Goal: Transaction & Acquisition: Purchase product/service

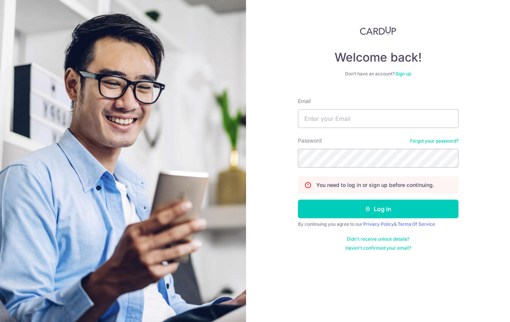
click at [351, 125] on input "Email" at bounding box center [378, 118] width 160 height 19
type input "J"
type input "jrlionel@gmail.com"
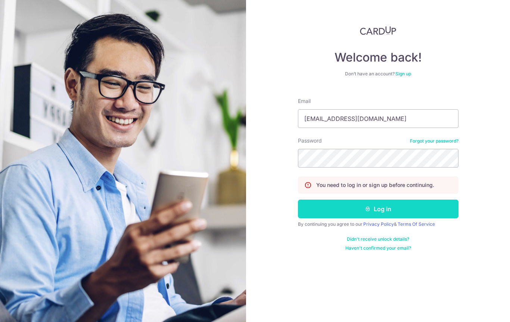
click at [382, 207] on button "Log in" at bounding box center [378, 209] width 160 height 19
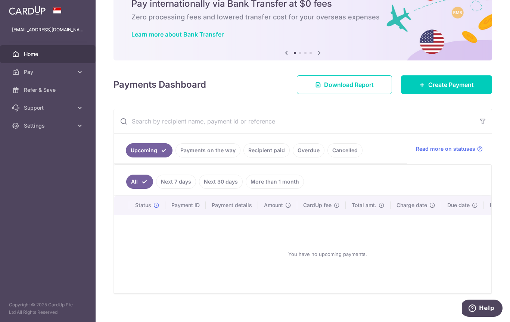
scroll to position [34, 0]
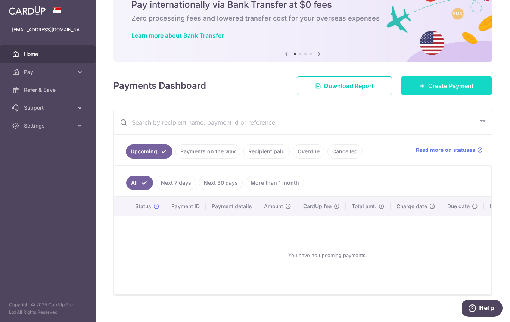
click at [438, 90] on span "Create Payment" at bounding box center [451, 85] width 46 height 9
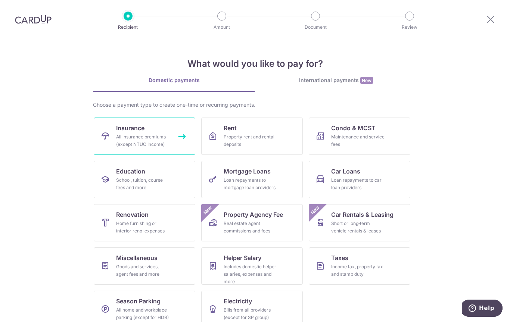
click at [141, 135] on div "All insurance premiums (except NTUC Income)" at bounding box center [143, 140] width 54 height 15
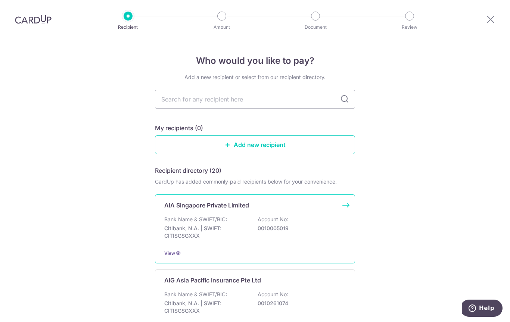
click at [240, 225] on div "Bank Name & SWIFT/BIC: Citibank, N.A. | SWIFT: CITISGSGXXX Account No: 00100050…" at bounding box center [254, 230] width 181 height 28
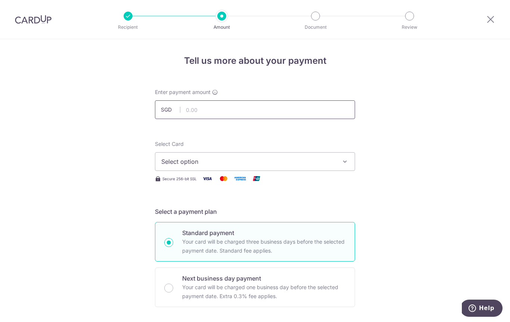
click at [203, 115] on input "text" at bounding box center [255, 109] width 200 height 19
click at [204, 162] on span "Select option" at bounding box center [248, 161] width 174 height 9
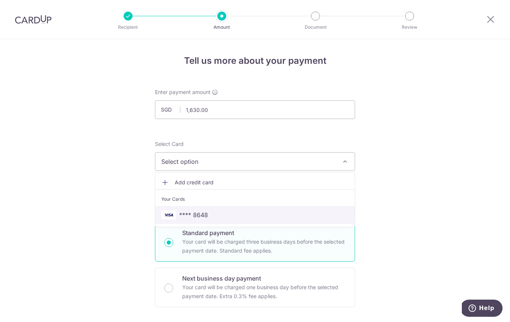
click at [198, 216] on span "**** 8648" at bounding box center [193, 214] width 29 height 9
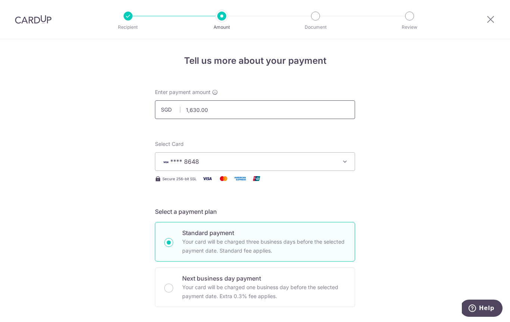
click at [215, 113] on input "1,630.00" at bounding box center [255, 109] width 200 height 19
click at [203, 162] on span "**** 8648" at bounding box center [248, 161] width 174 height 9
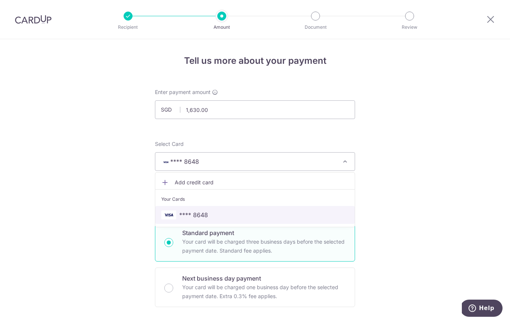
click at [203, 216] on span "**** 8648" at bounding box center [193, 214] width 29 height 9
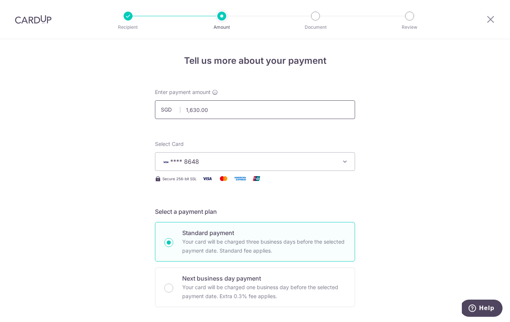
click at [218, 113] on input "1,630.00" at bounding box center [255, 109] width 200 height 19
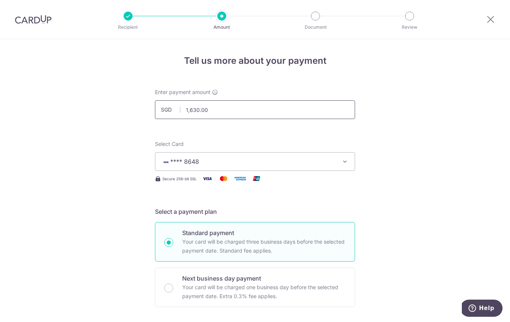
click at [218, 113] on input "1,630.00" at bounding box center [255, 109] width 200 height 19
type input "1,630.00"
click at [201, 163] on span "**** 8648" at bounding box center [248, 161] width 174 height 9
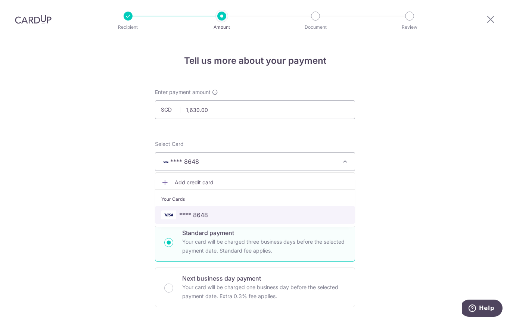
click at [200, 216] on span "**** 8648" at bounding box center [193, 214] width 29 height 9
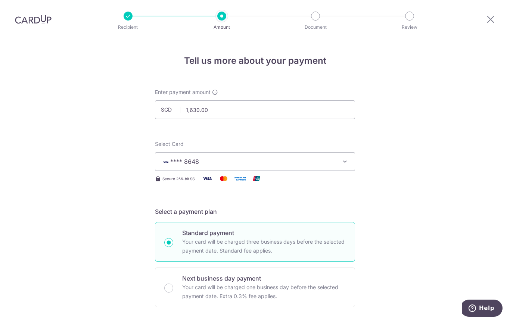
click at [199, 241] on p "Your card will be charged three business days before the selected payment date.…" at bounding box center [263, 246] width 163 height 18
click at [173, 241] on input "Standard payment Your card will be charged three business days before the selec…" at bounding box center [168, 242] width 9 height 9
radio input "true"
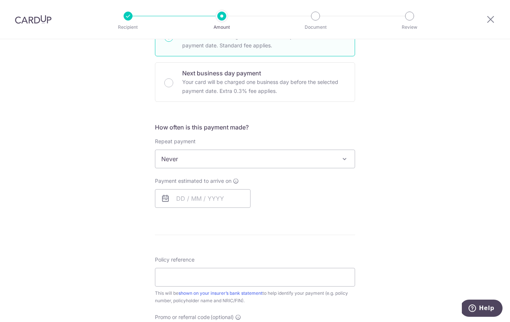
scroll to position [206, 0]
click at [172, 162] on span "Never" at bounding box center [254, 159] width 199 height 18
click at [185, 203] on input "text" at bounding box center [203, 198] width 96 height 19
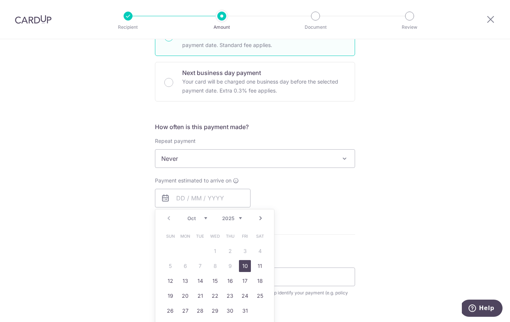
click at [244, 269] on link "10" at bounding box center [245, 266] width 12 height 12
type input "[DATE]"
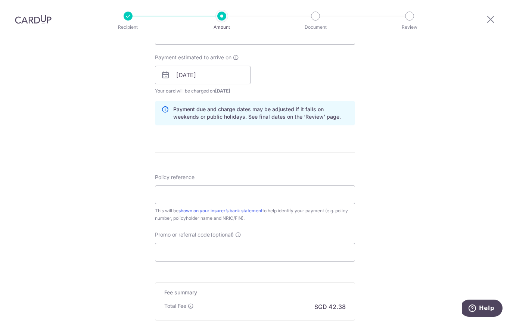
scroll to position [329, 0]
click at [180, 194] on input "Policy reference" at bounding box center [255, 194] width 200 height 19
type input "U125644079 [PERSON_NAME] [PERSON_NAME]"
click at [181, 257] on input "Promo or referral code (optional)" at bounding box center [255, 251] width 200 height 19
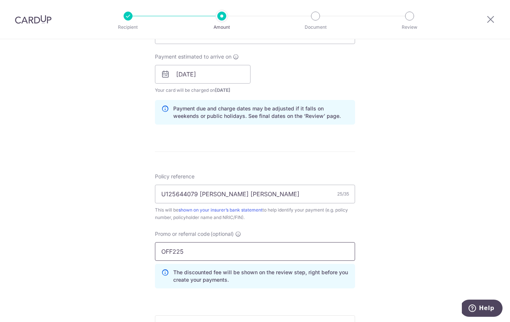
type input "OFF225"
click at [54, 228] on div "Tell us more about your payment Enter payment amount SGD 1,630.00 1630.00 Selec…" at bounding box center [255, 79] width 510 height 739
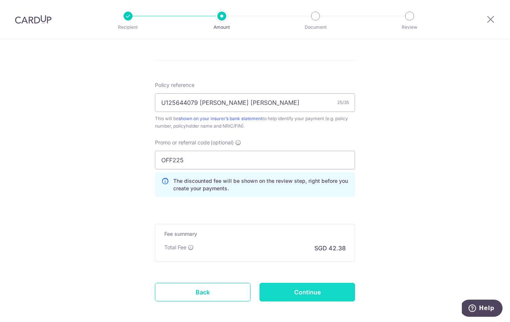
scroll to position [421, 0]
click at [315, 293] on input "Continue" at bounding box center [307, 292] width 96 height 19
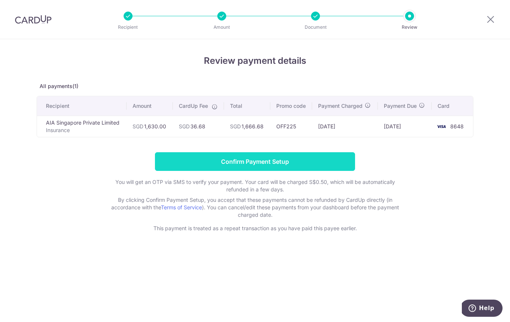
click at [253, 163] on input "Confirm Payment Setup" at bounding box center [255, 161] width 200 height 19
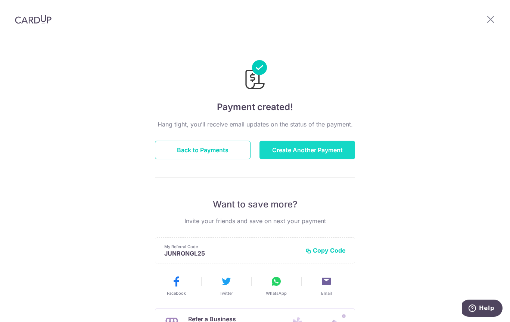
click at [299, 151] on button "Create Another Payment" at bounding box center [307, 150] width 96 height 19
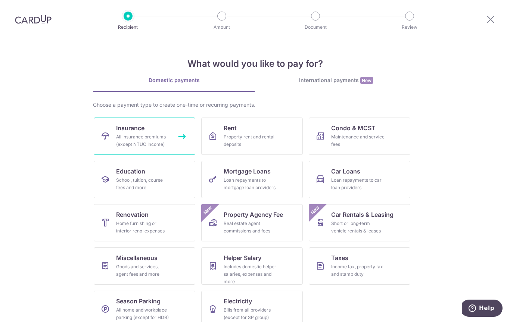
click at [138, 131] on span "Insurance" at bounding box center [130, 128] width 28 height 9
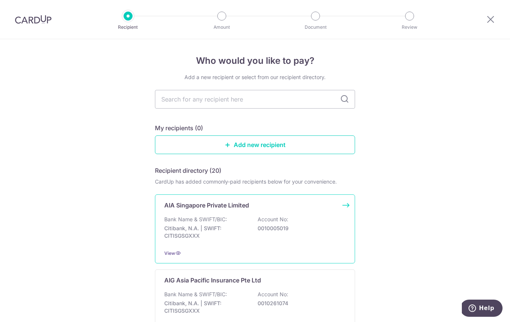
click at [228, 218] on div "AIA Singapore Private Limited Bank Name & SWIFT/BIC: Citibank, N.A. | SWIFT: CI…" at bounding box center [255, 228] width 200 height 69
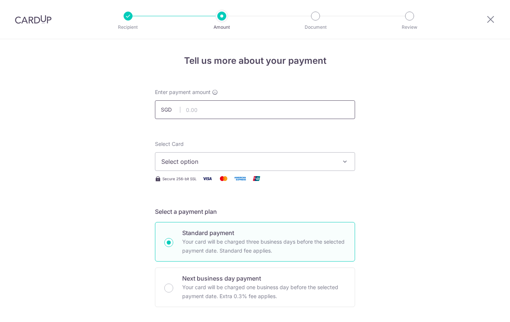
click at [231, 112] on input "text" at bounding box center [255, 109] width 200 height 19
type input "858.85"
click at [190, 163] on span "Select option" at bounding box center [248, 161] width 174 height 9
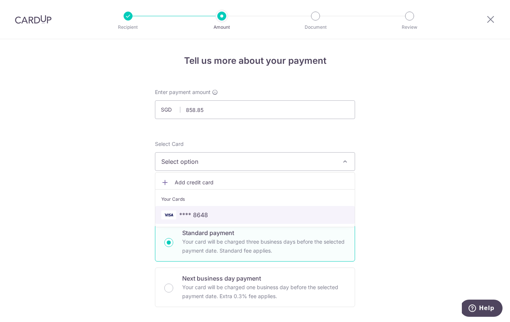
click at [201, 215] on span "**** 8648" at bounding box center [193, 214] width 29 height 9
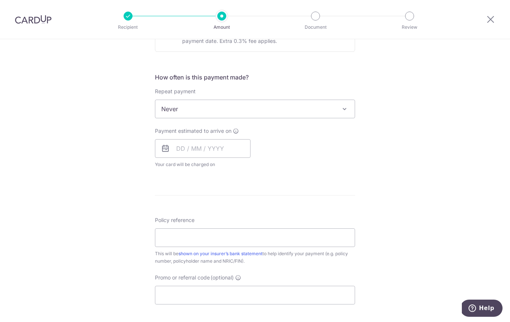
scroll to position [275, 0]
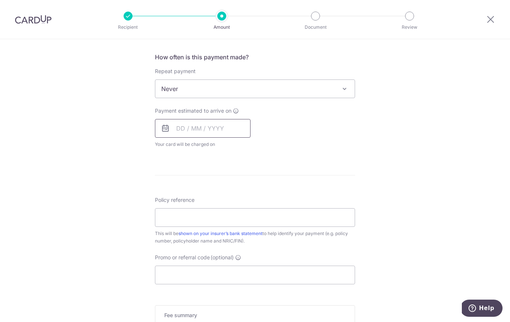
click at [204, 130] on input "text" at bounding box center [203, 128] width 96 height 19
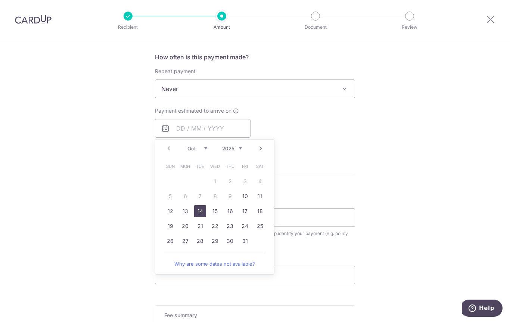
click at [199, 212] on link "14" at bounding box center [200, 211] width 12 height 12
type input "[DATE]"
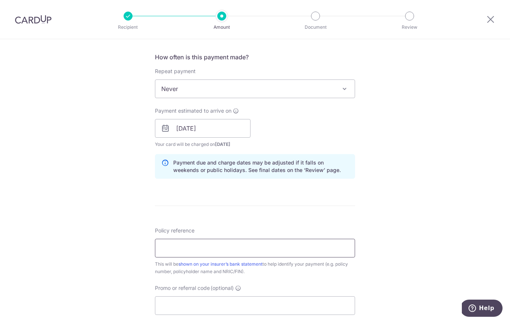
click at [187, 247] on input "Policy reference" at bounding box center [255, 248] width 200 height 19
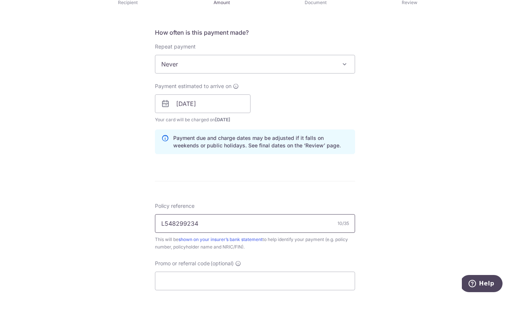
click at [216, 239] on input "L548299234" at bounding box center [255, 248] width 200 height 19
type input "L548299234 [PERSON_NAME] [PERSON_NAME]"
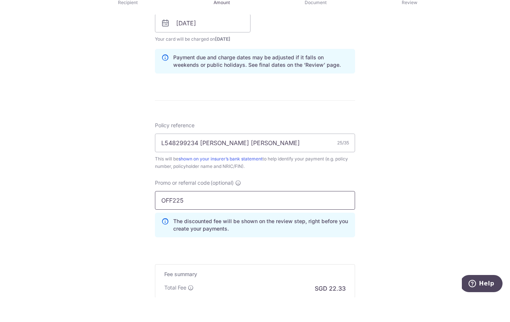
scroll to position [366, 0]
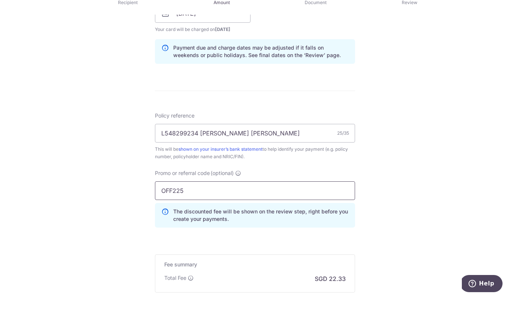
type input "OFF225"
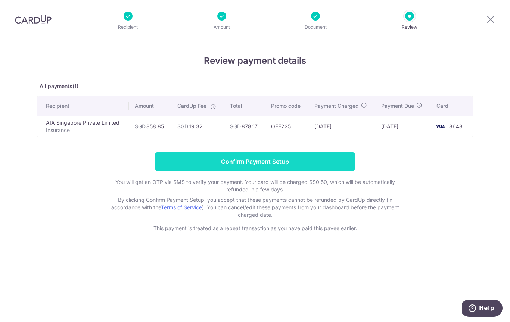
click at [252, 165] on input "Confirm Payment Setup" at bounding box center [255, 161] width 200 height 19
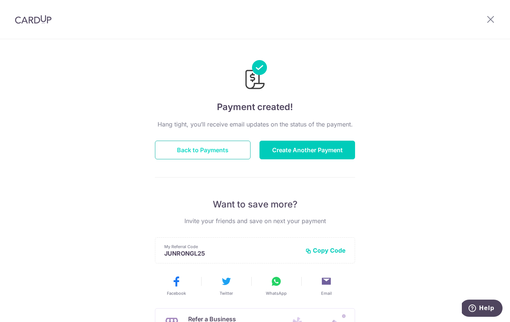
click at [232, 157] on button "Back to Payments" at bounding box center [203, 150] width 96 height 19
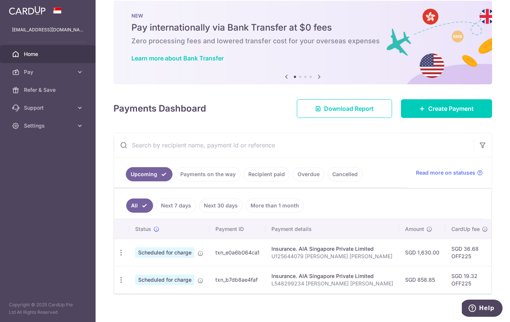
scroll to position [10, 0]
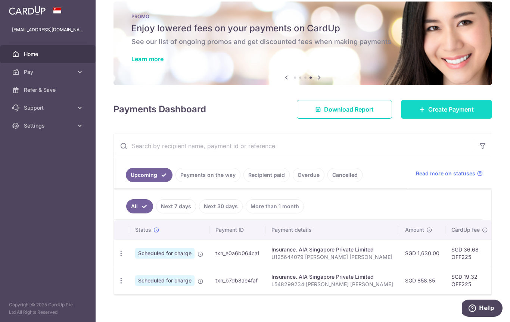
click at [424, 112] on icon at bounding box center [422, 109] width 6 height 6
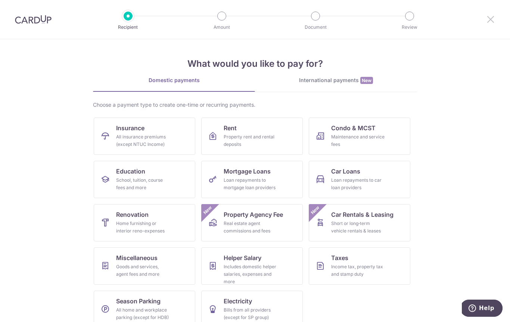
click at [492, 15] on icon at bounding box center [490, 19] width 9 height 9
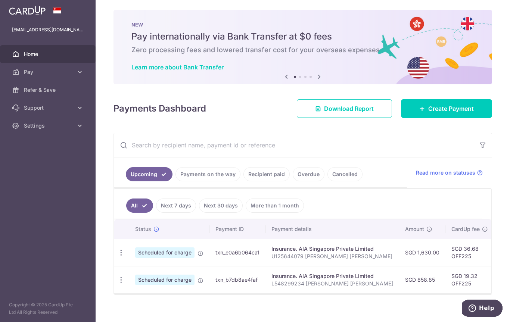
scroll to position [1, 0]
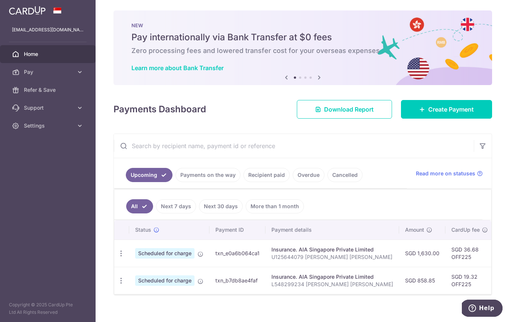
click at [271, 288] on p "L548299234 [PERSON_NAME] [PERSON_NAME]" at bounding box center [332, 284] width 122 height 7
click at [114, 288] on div "Update payment Cancel payment" at bounding box center [121, 281] width 14 height 14
click at [117, 285] on icon "button" at bounding box center [121, 281] width 8 height 8
click at [25, 312] on div at bounding box center [255, 161] width 510 height 322
click at [117, 285] on icon "button" at bounding box center [121, 281] width 8 height 8
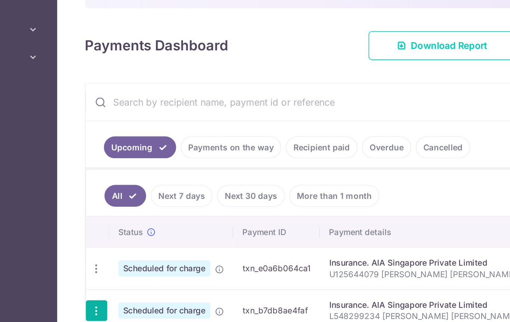
scroll to position [39, 0]
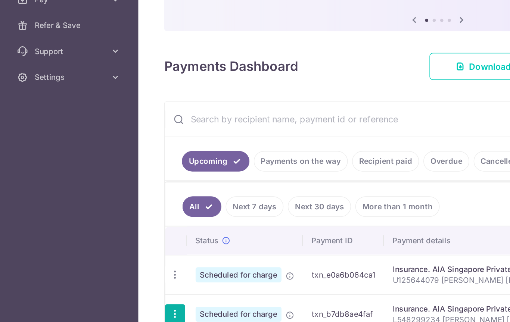
click at [135, 306] on span "Update payment" at bounding box center [160, 310] width 51 height 9
radio input "true"
type input "858.85"
radio input "true"
type input "[DATE]"
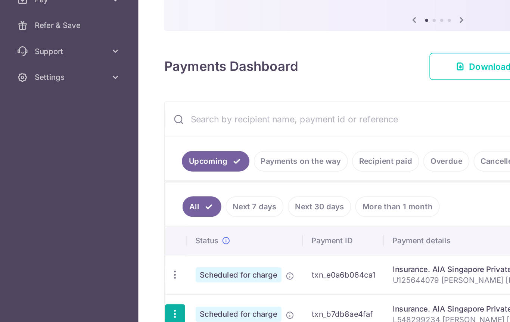
type input "L548299234 [PERSON_NAME] [PERSON_NAME]"
type input "OFF225"
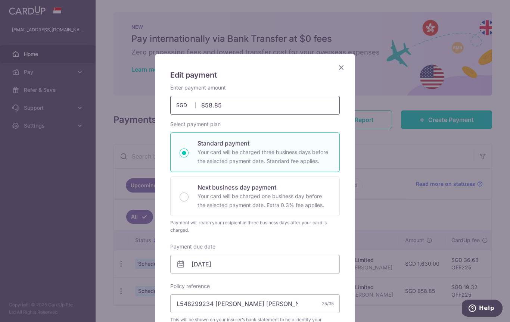
click at [230, 105] on input "858.85" at bounding box center [254, 105] width 169 height 19
type input "823.65"
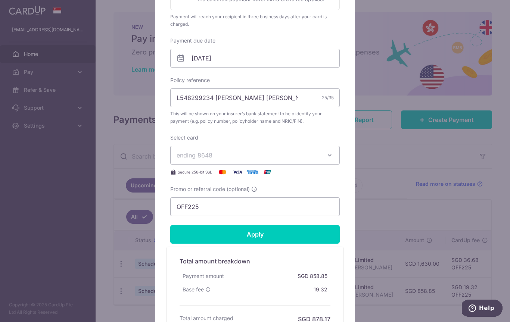
scroll to position [273, 0]
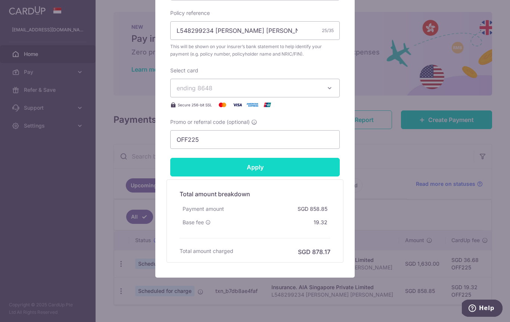
click at [254, 166] on input "Apply" at bounding box center [254, 167] width 169 height 19
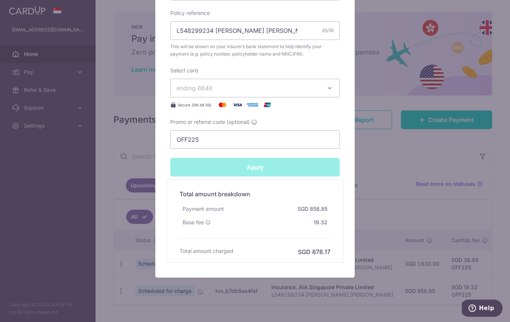
type input "Successfully Applied"
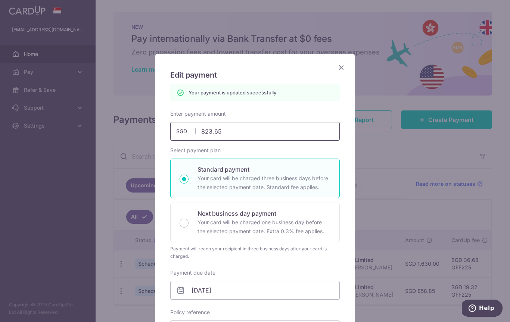
scroll to position [0, 0]
click at [339, 69] on icon "Close" at bounding box center [341, 67] width 9 height 9
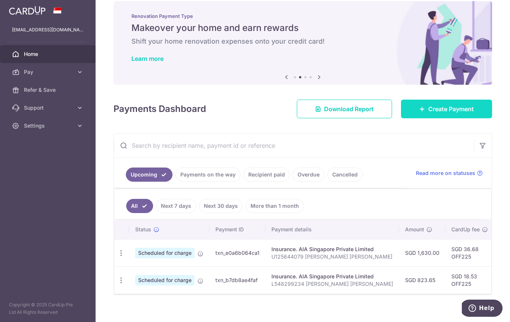
scroll to position [10, 0]
click at [451, 114] on span "Create Payment" at bounding box center [451, 109] width 46 height 9
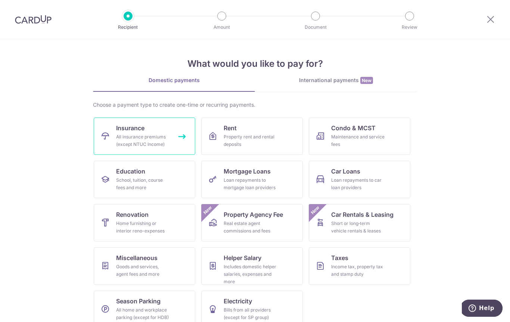
click at [130, 132] on span "Insurance" at bounding box center [130, 128] width 28 height 9
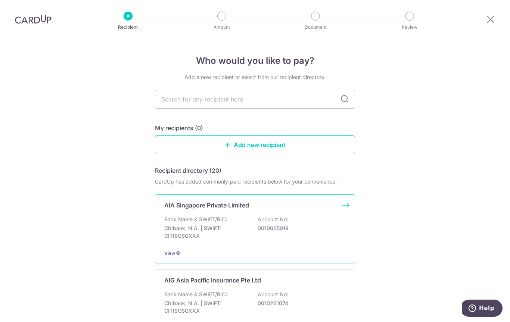
click at [246, 230] on p "Citibank, N.A. | SWIFT: CITISGSGXXX" at bounding box center [206, 232] width 84 height 15
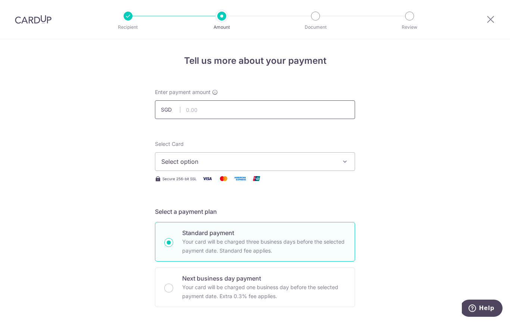
click at [228, 112] on input "text" at bounding box center [255, 109] width 200 height 19
type input "861.00"
click at [191, 165] on span "Select option" at bounding box center [248, 161] width 174 height 9
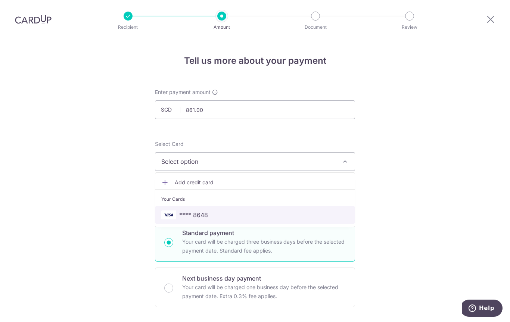
click at [200, 216] on span "**** 8648" at bounding box center [193, 214] width 29 height 9
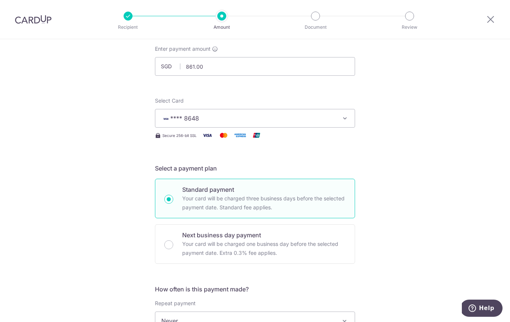
scroll to position [44, 0]
click at [213, 69] on input "861.00" at bounding box center [255, 66] width 200 height 19
click at [222, 69] on input "861.00" at bounding box center [255, 66] width 200 height 19
click at [203, 121] on span "**** 8648" at bounding box center [248, 117] width 174 height 9
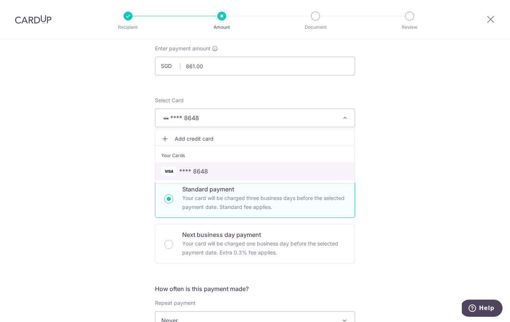
click at [211, 172] on span "**** 8648" at bounding box center [254, 171] width 187 height 9
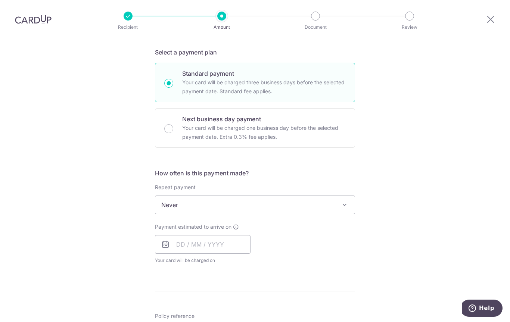
scroll to position [170, 0]
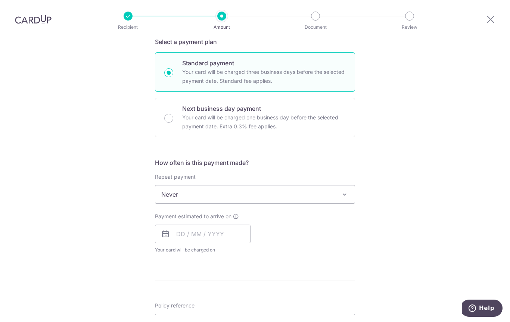
click at [185, 198] on span "Never" at bounding box center [254, 194] width 199 height 18
click at [187, 237] on input "text" at bounding box center [203, 234] width 96 height 19
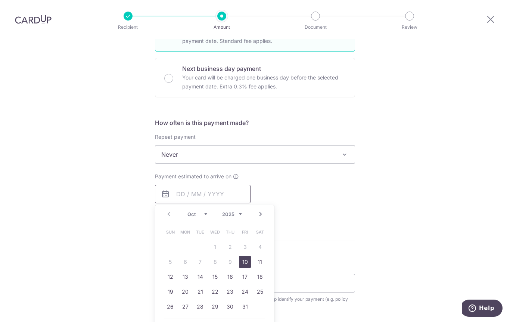
scroll to position [212, 0]
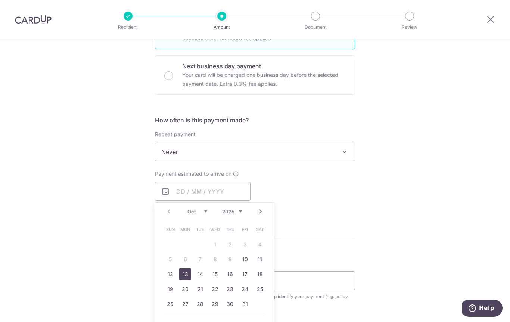
click at [186, 277] on link "13" at bounding box center [185, 274] width 12 height 12
type input "13/10/2025"
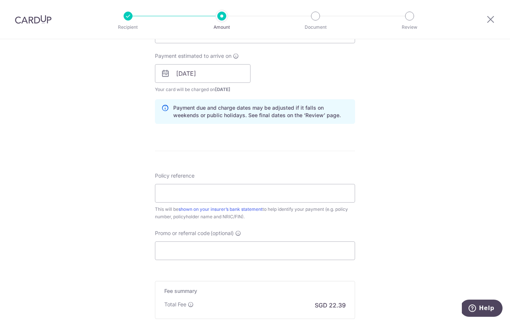
scroll to position [361, 0]
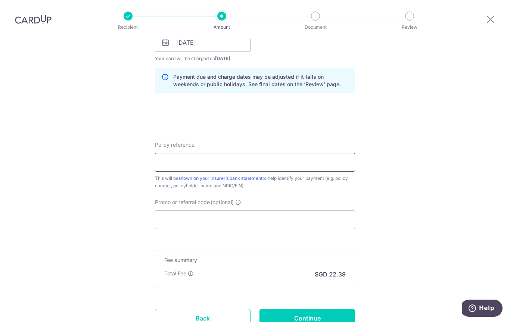
click at [222, 169] on input "Policy reference" at bounding box center [255, 162] width 200 height 19
type input "L548299221 Phua Hui Shi"
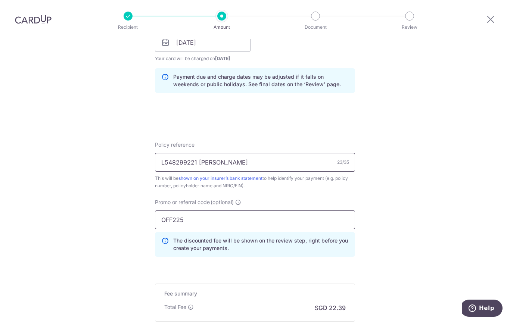
type input "OFF225"
click at [161, 164] on input "L548299221 Phua Hui Shi" at bounding box center [255, 162] width 200 height 19
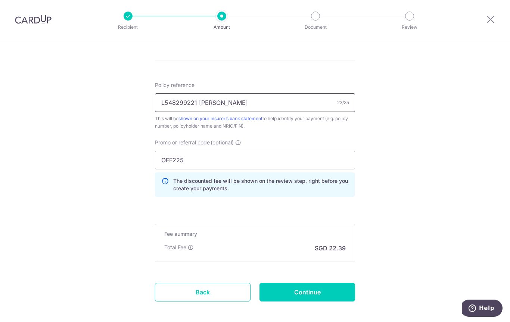
scroll to position [421, 0]
click at [310, 292] on input "Continue" at bounding box center [307, 292] width 96 height 19
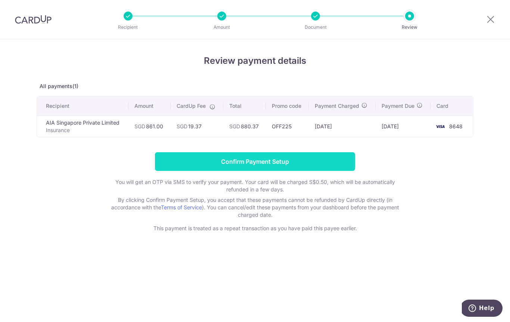
click at [250, 163] on input "Confirm Payment Setup" at bounding box center [255, 161] width 200 height 19
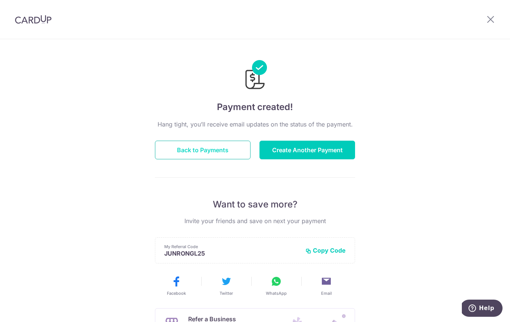
click at [198, 154] on button "Back to Payments" at bounding box center [203, 150] width 96 height 19
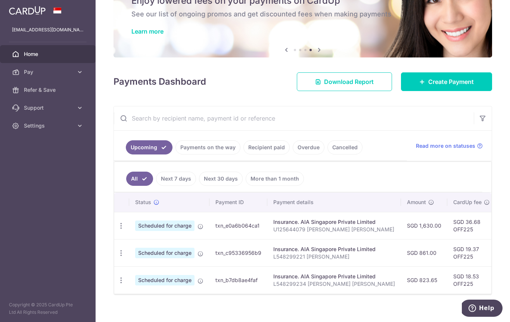
scroll to position [38, 0]
click at [0, 0] on icon "button" at bounding box center [0, 0] width 0 height 0
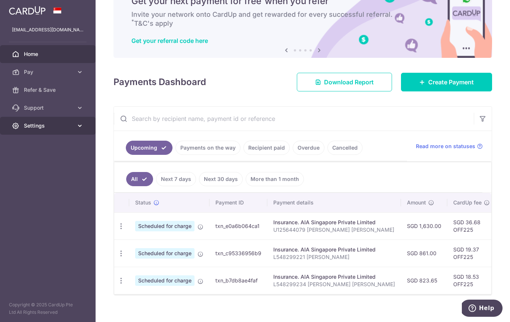
click at [27, 121] on link "Settings" at bounding box center [48, 126] width 96 height 18
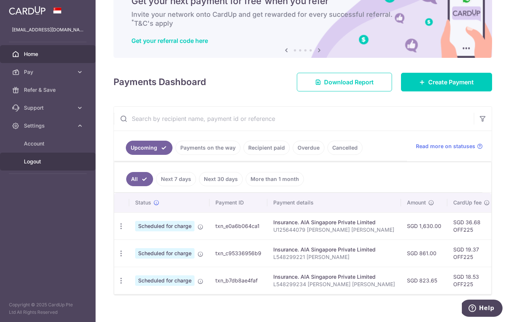
click at [35, 160] on span "Logout" at bounding box center [48, 161] width 49 height 7
